Goal: Check status: Check status

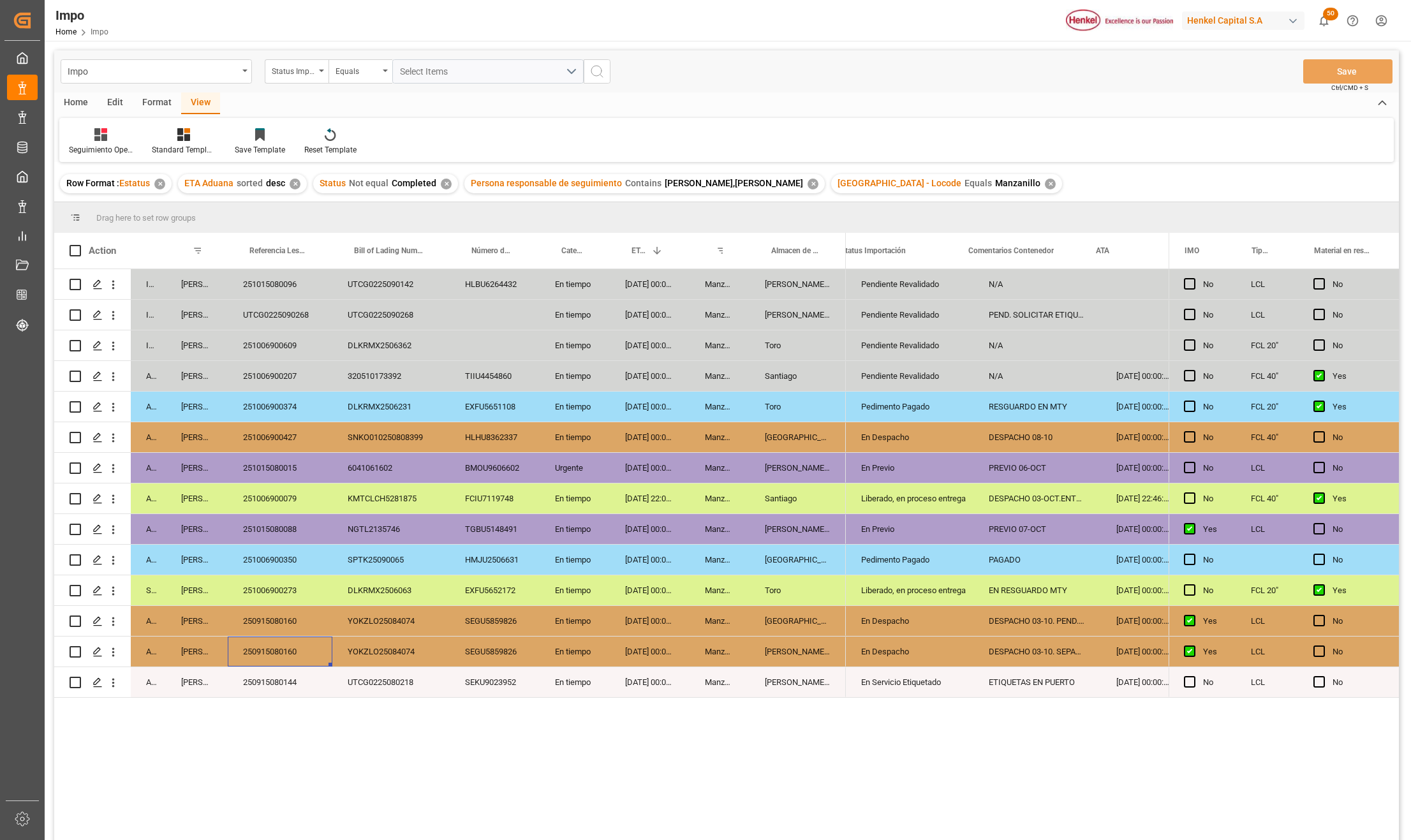
scroll to position [0, 20]
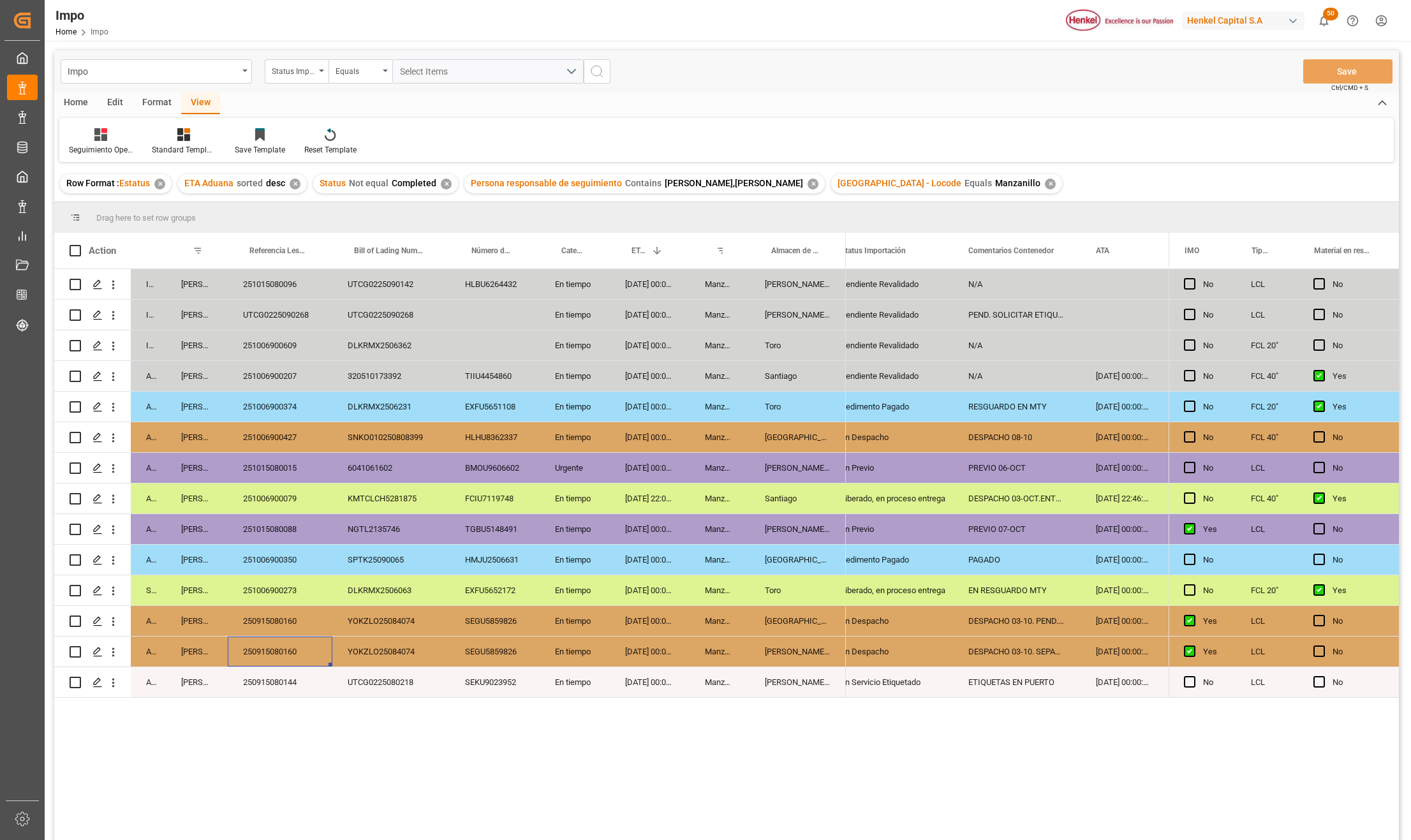
click at [803, 470] on div "[PERSON_NAME] Tlalnepantla" at bounding box center [798, 467] width 96 height 30
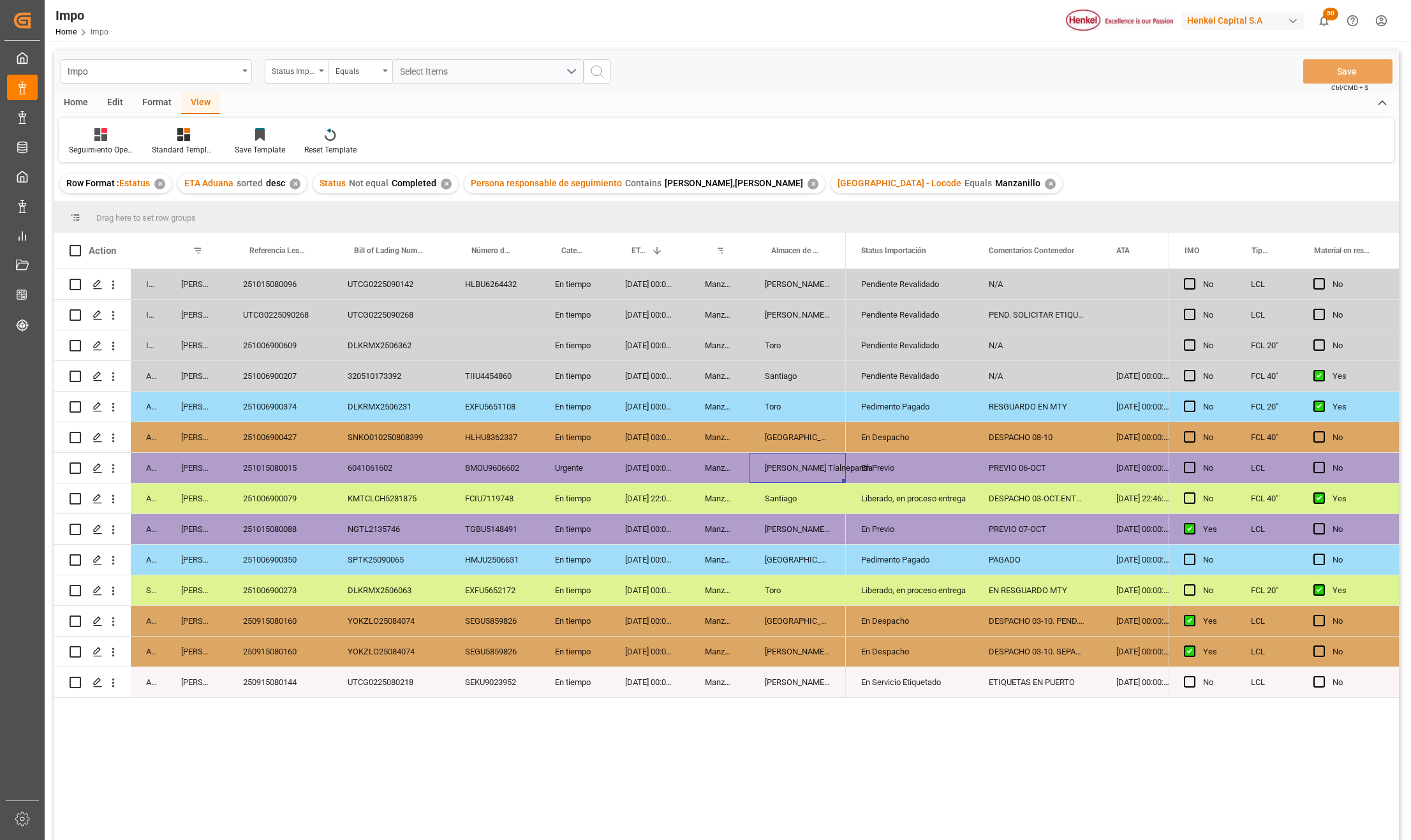
click at [268, 620] on div "250915080160" at bounding box center [280, 621] width 105 height 30
click at [883, 616] on div "En Despacho" at bounding box center [909, 621] width 97 height 30
click at [894, 599] on div "Liberado, en proceso entrega" at bounding box center [909, 591] width 97 height 30
drag, startPoint x: 891, startPoint y: 620, endPoint x: 891, endPoint y: 642, distance: 22.0
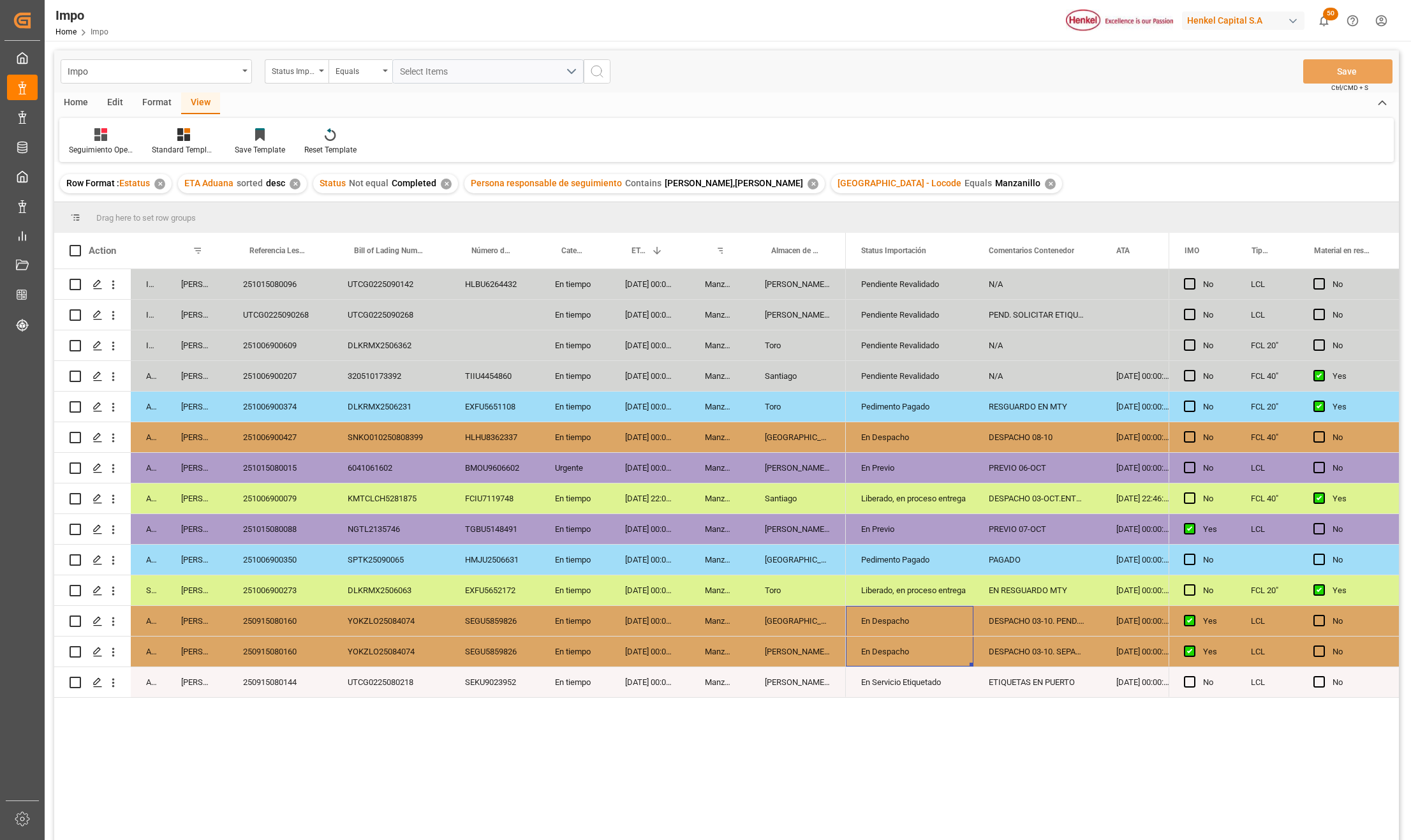
click at [894, 623] on div "En Despacho" at bounding box center [909, 621] width 97 height 30
click at [897, 624] on div "En Despacho" at bounding box center [909, 621] width 97 height 30
click at [999, 620] on div "DESPACHO 03-10. PEND. SEPARACION CARGA." at bounding box center [1037, 621] width 127 height 30
click at [1068, 627] on input "DESPACHO 03-10. PEND. SEPARACION CARGA." at bounding box center [1037, 628] width 107 height 24
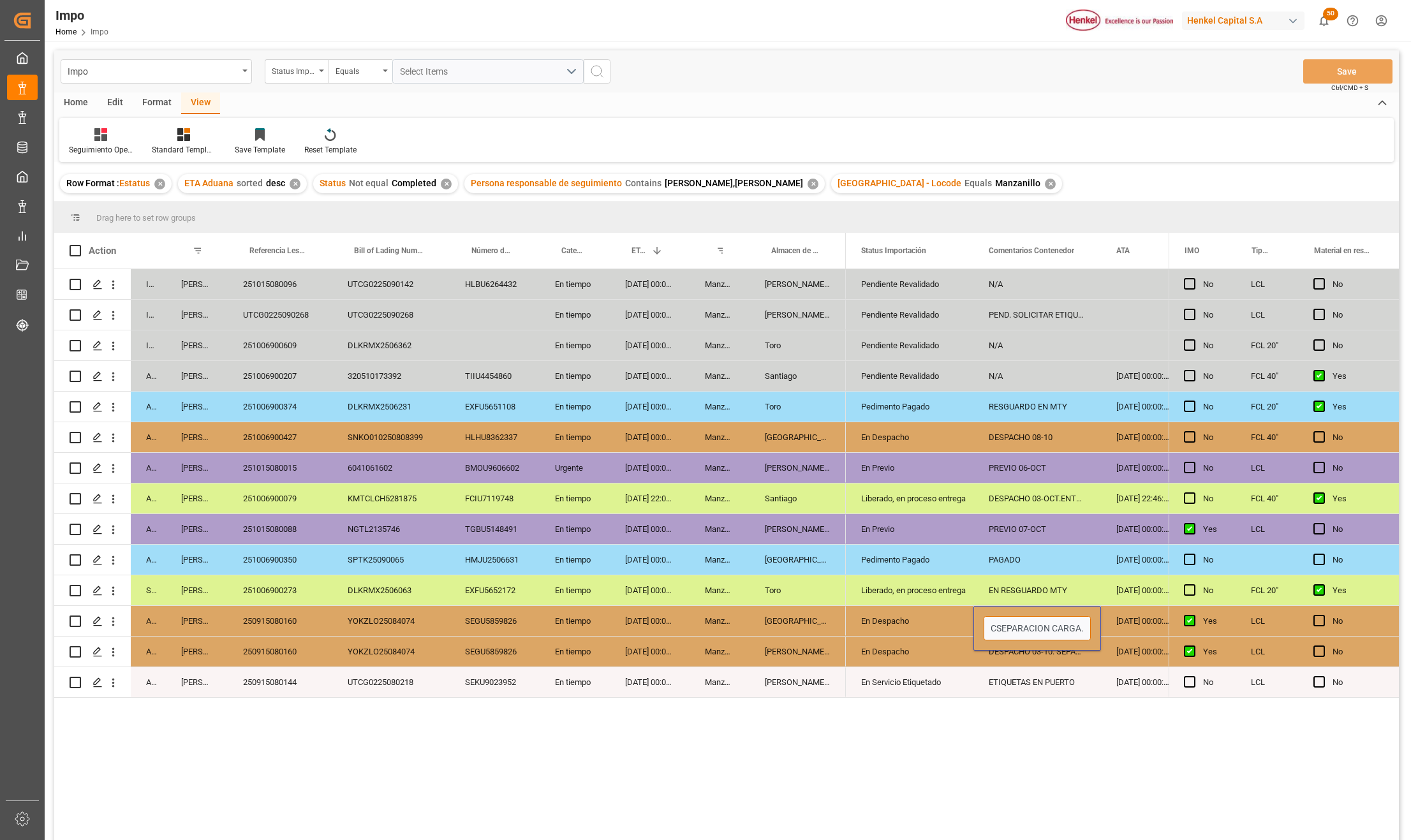
scroll to position [0, 5]
type input "SEPARACION CARGA."
click at [990, 628] on input "SEPARACION CARGA." at bounding box center [1037, 628] width 107 height 24
type input "PEND. SEPARACION CARGA."
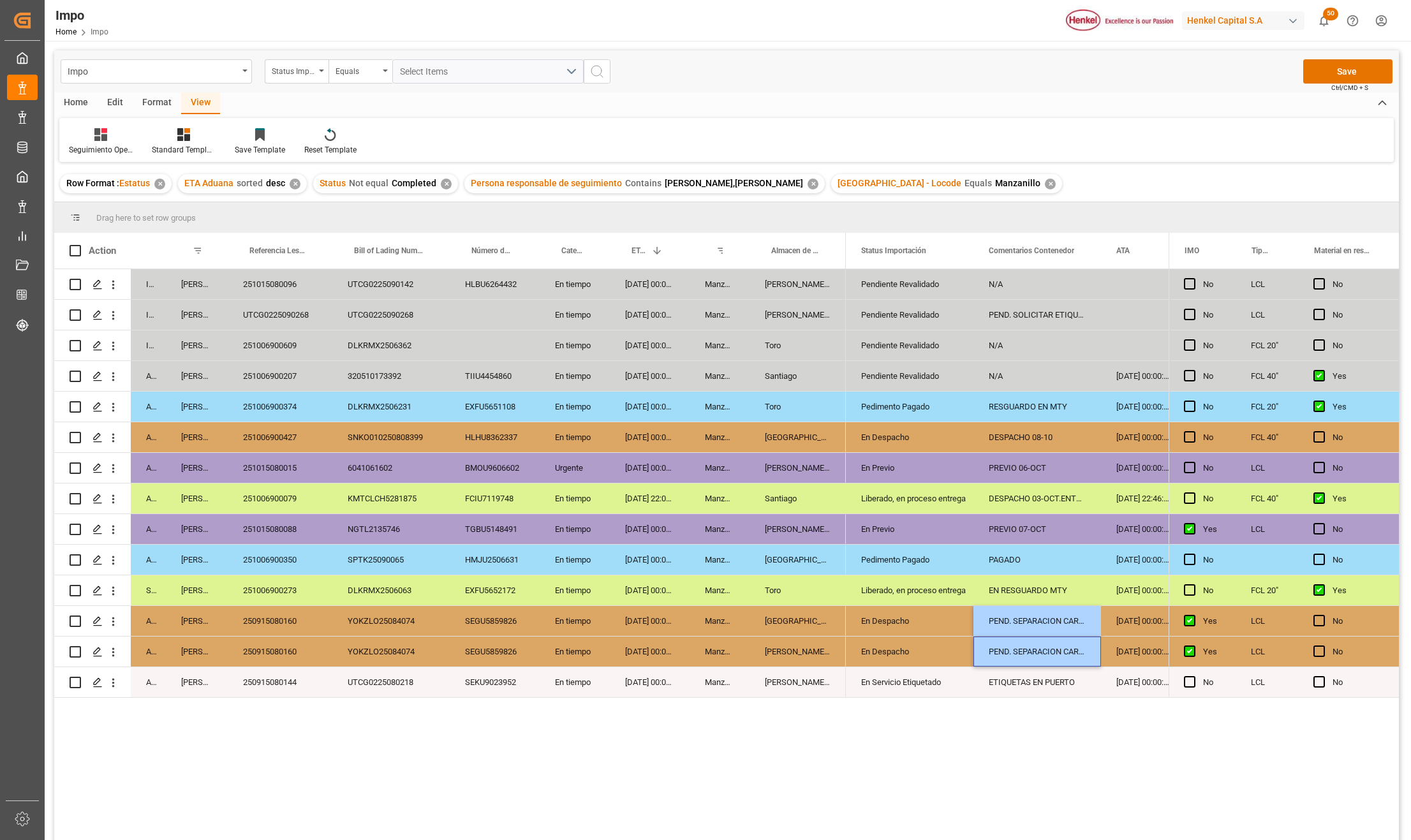
scroll to position [0, 20]
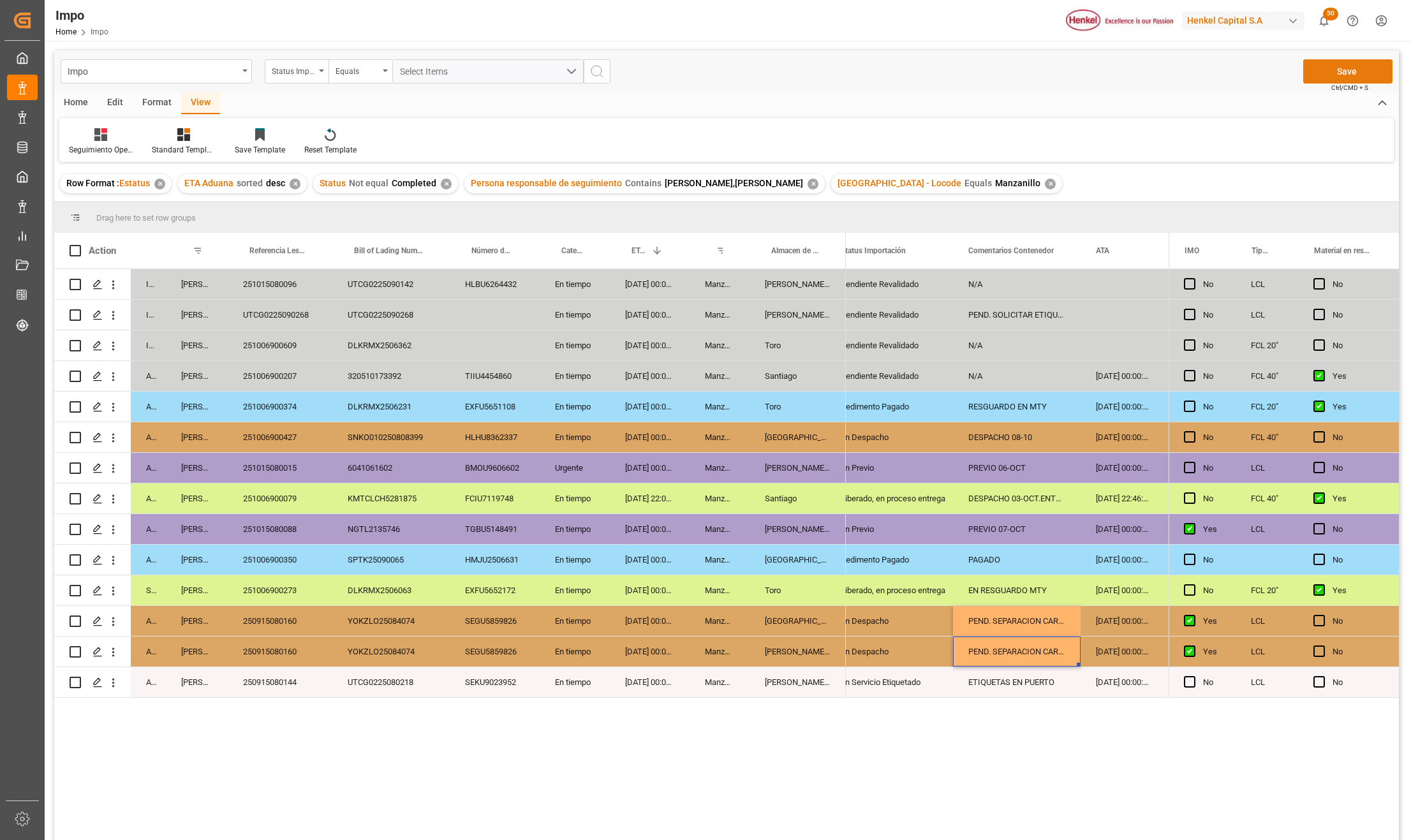
click at [1340, 77] on button "Save" at bounding box center [1348, 71] width 89 height 24
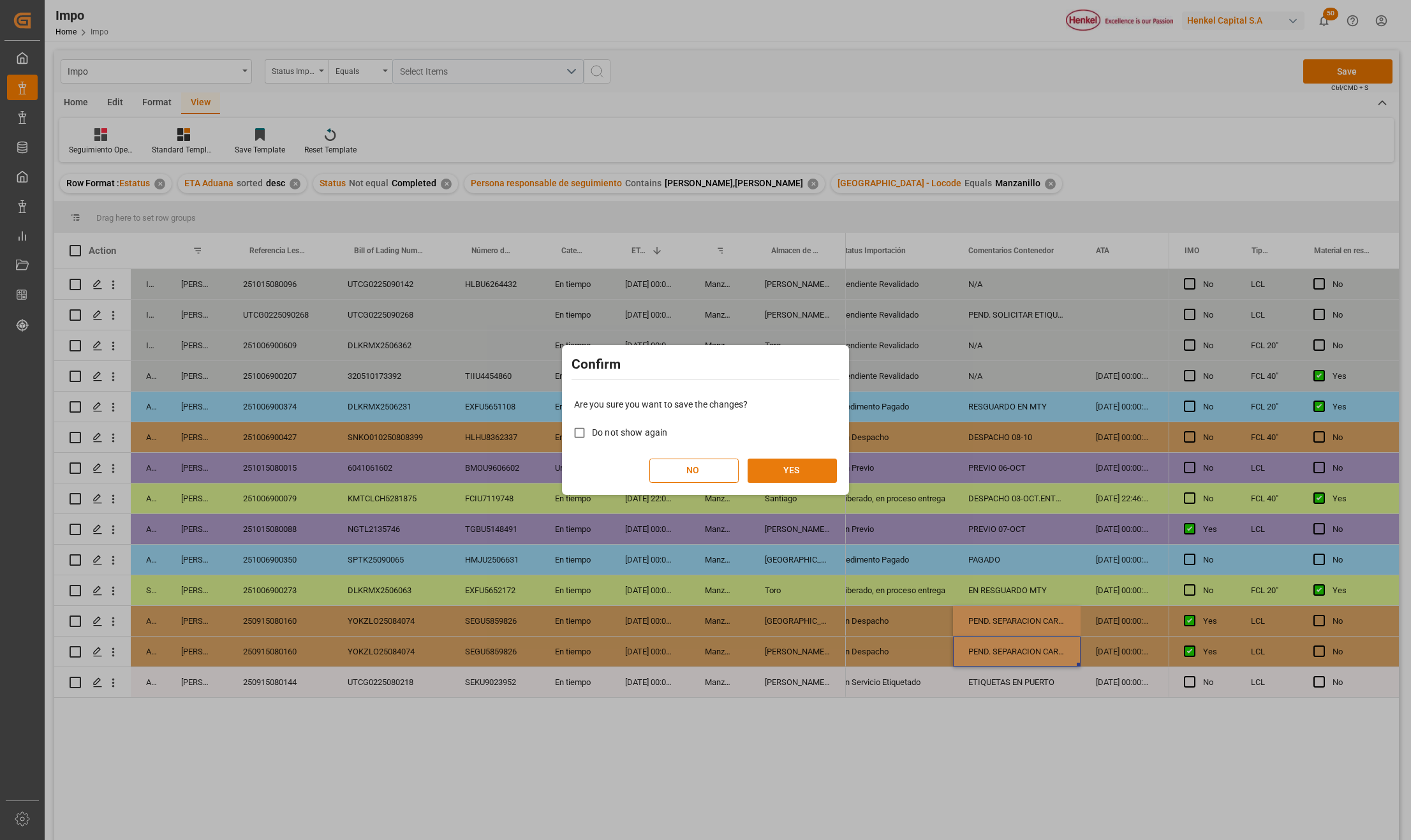
click at [784, 470] on button "YES" at bounding box center [792, 470] width 89 height 24
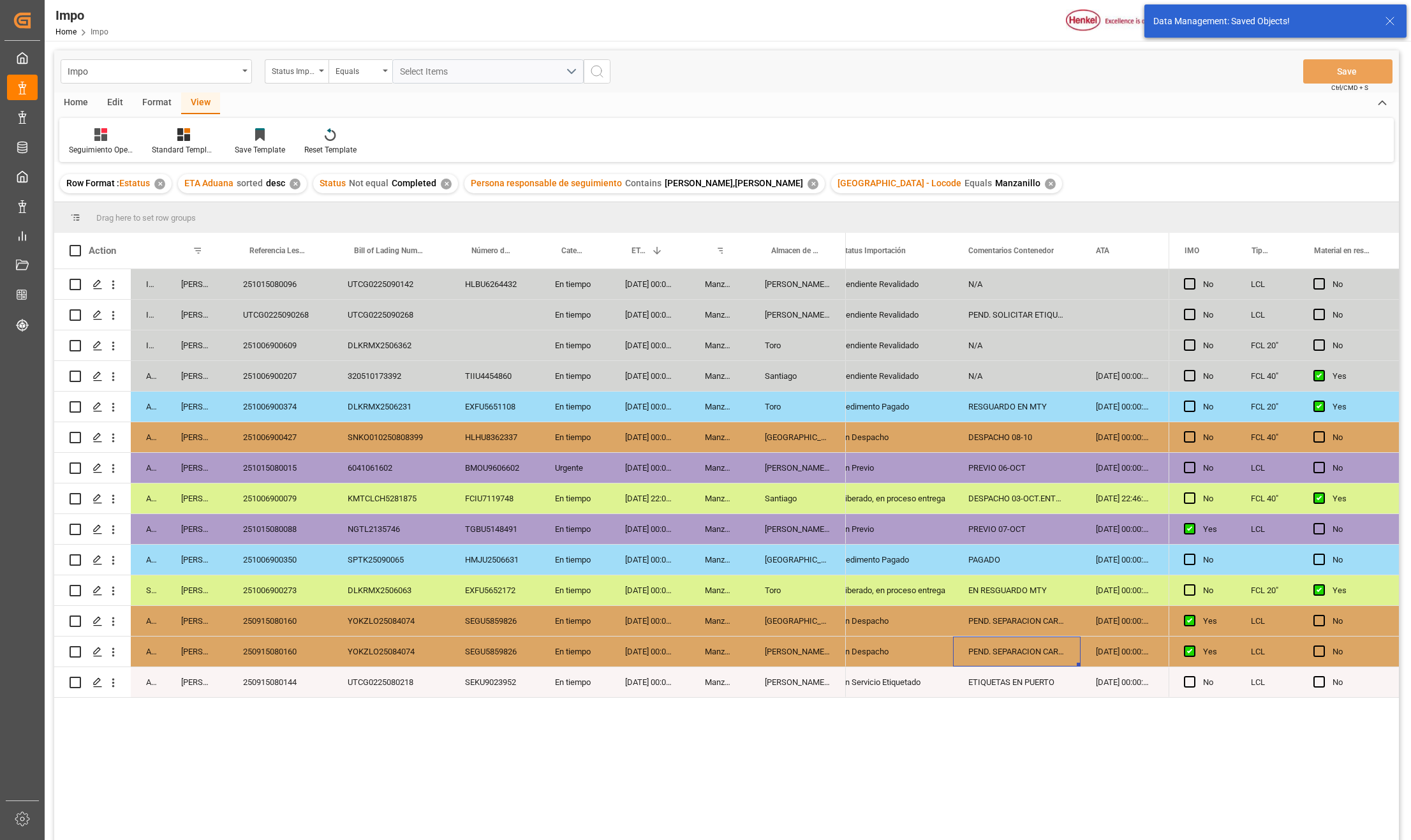
click at [274, 679] on div "250915080144" at bounding box center [280, 682] width 105 height 30
click at [391, 689] on div "UTCG0225080218" at bounding box center [391, 682] width 117 height 30
click at [297, 698] on div "In progress [PERSON_NAME] 251015080096 UTCG0225090142 HLBU6264432 En tiempo [DA…" at bounding box center [727, 557] width 1345 height 574
click at [296, 692] on div "250915080144" at bounding box center [280, 682] width 105 height 30
click at [367, 824] on div "In progress [PERSON_NAME] 251015080096 UTCG0225090142 HLBU6264432 En tiempo [DA…" at bounding box center [727, 557] width 1345 height 574
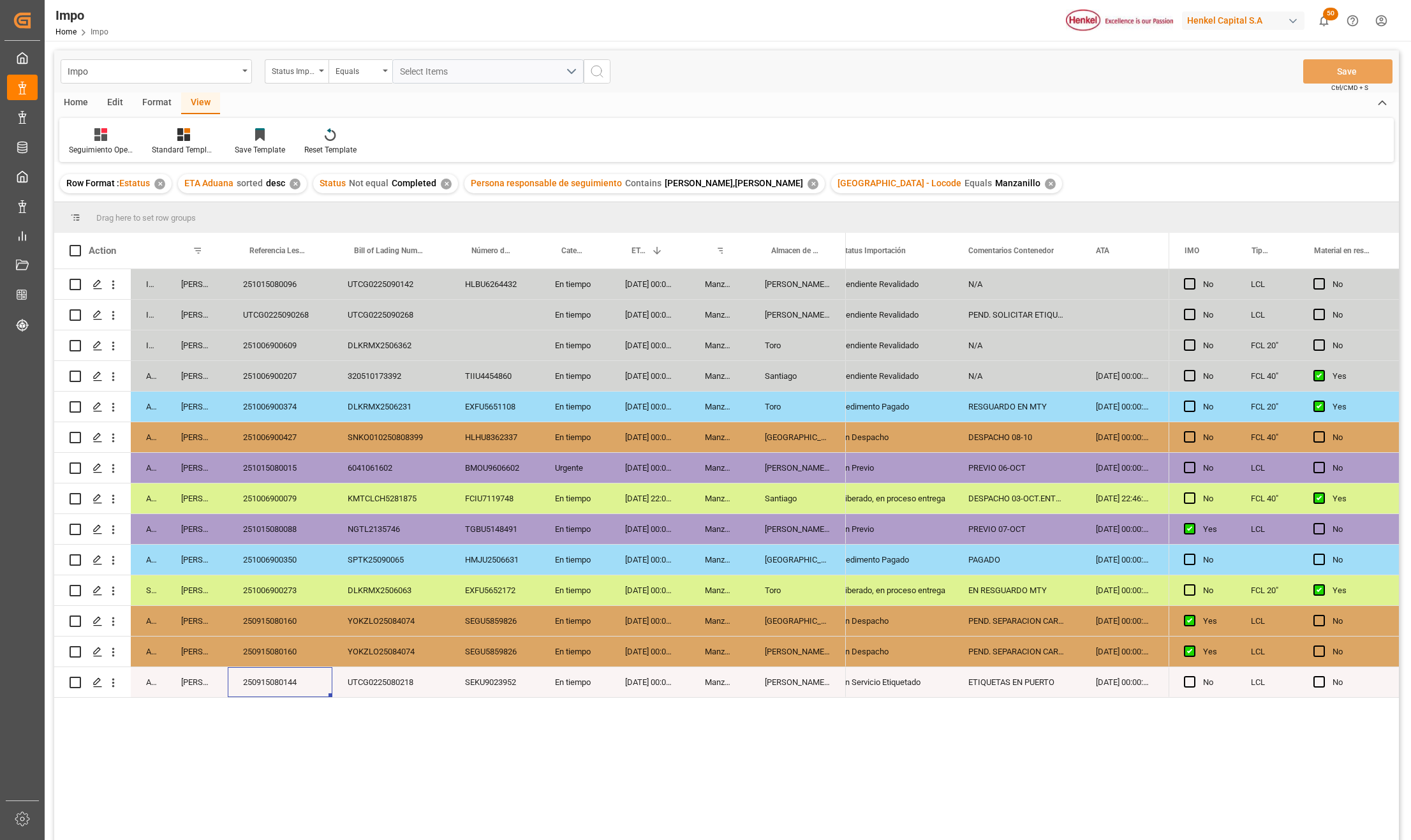
click at [268, 661] on div "250915080160" at bounding box center [280, 651] width 105 height 30
click at [284, 679] on div "250915080144" at bounding box center [280, 682] width 105 height 30
click at [300, 651] on div "250915080160" at bounding box center [280, 651] width 105 height 30
click at [291, 599] on div "251006900273" at bounding box center [280, 590] width 105 height 30
click at [294, 563] on div "251006900350" at bounding box center [280, 560] width 105 height 30
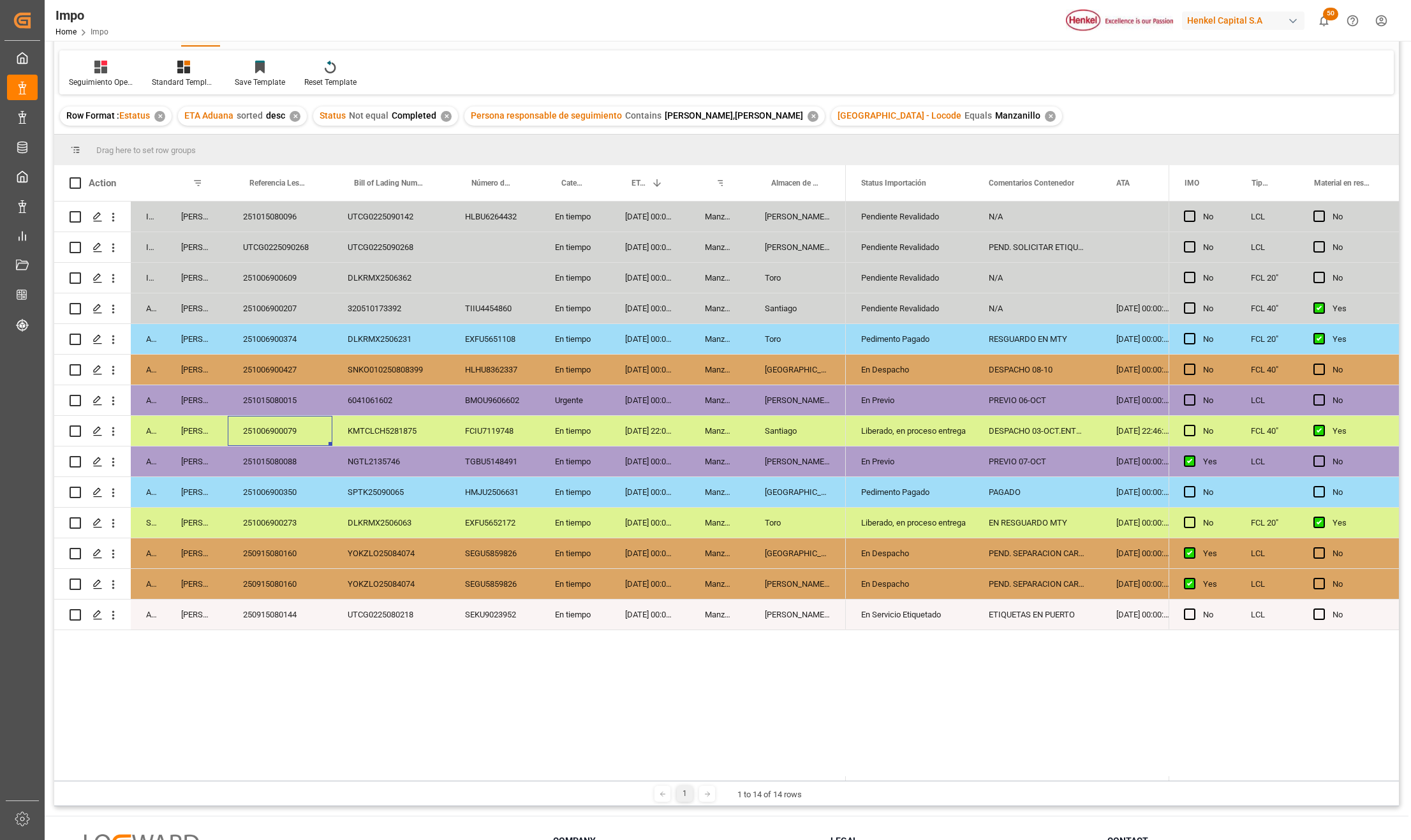
scroll to position [170, 0]
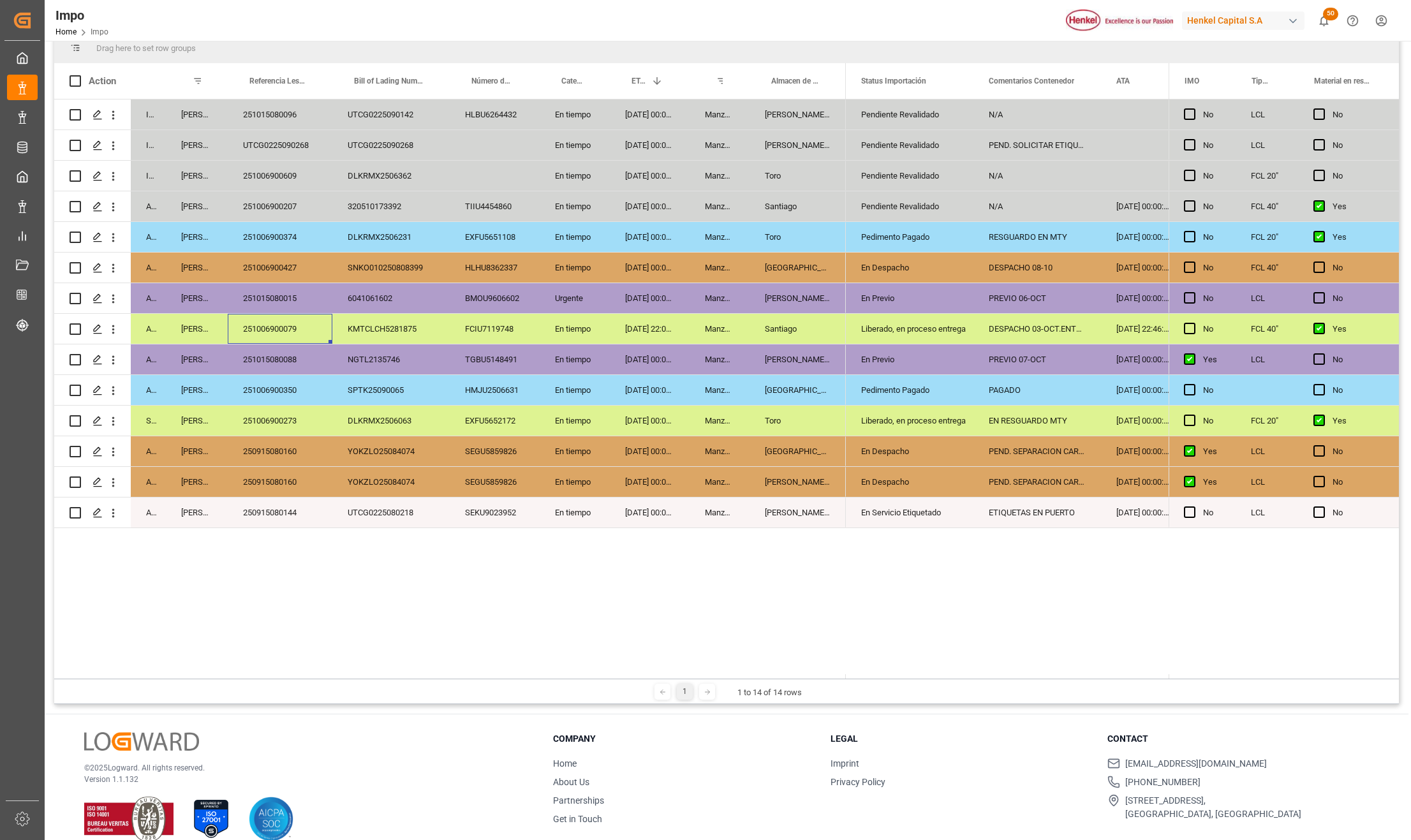
click at [284, 474] on div "250915080160" at bounding box center [280, 481] width 105 height 30
click at [290, 457] on div "250915080160" at bounding box center [280, 451] width 105 height 30
click at [115, 453] on icon "open menu" at bounding box center [113, 452] width 13 height 13
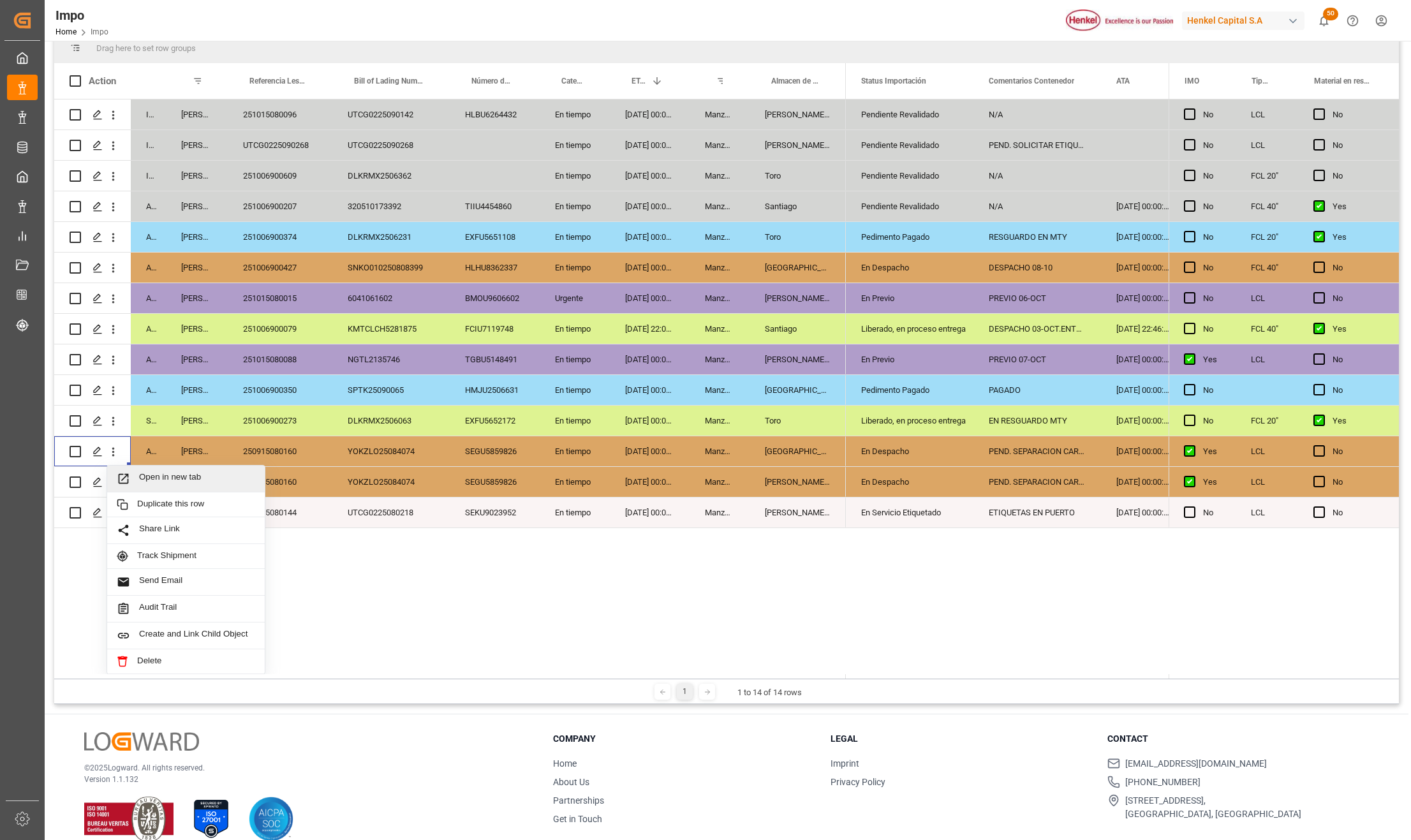
click at [131, 470] on div "Open in new tab" at bounding box center [186, 479] width 158 height 27
